Goal: Information Seeking & Learning: Learn about a topic

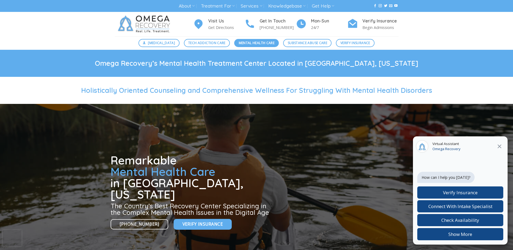
click at [252, 45] on span "Mental Health Care" at bounding box center [257, 42] width 36 height 5
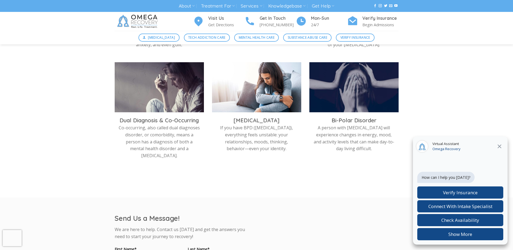
scroll to position [271, 0]
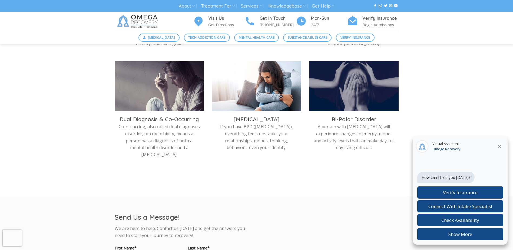
click at [500, 145] on icon at bounding box center [500, 146] width 6 height 6
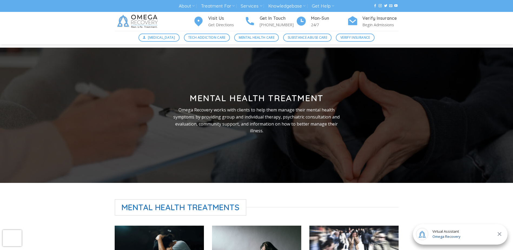
scroll to position [0, 0]
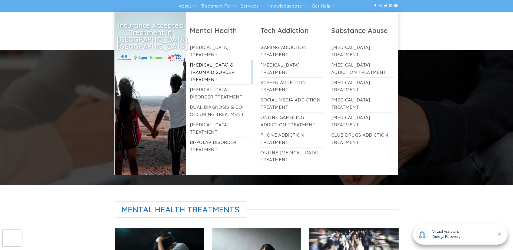
click at [212, 67] on link "[MEDICAL_DATA] & Trauma Disorder Treatment" at bounding box center [221, 72] width 63 height 25
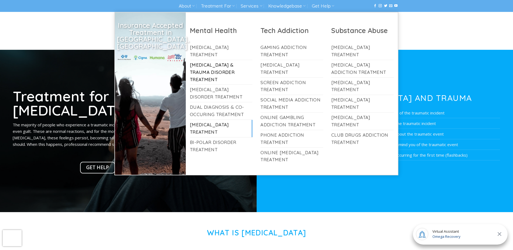
click at [207, 122] on link "[MEDICAL_DATA] Treatment" at bounding box center [221, 128] width 63 height 17
